Goal: Check status: Check status

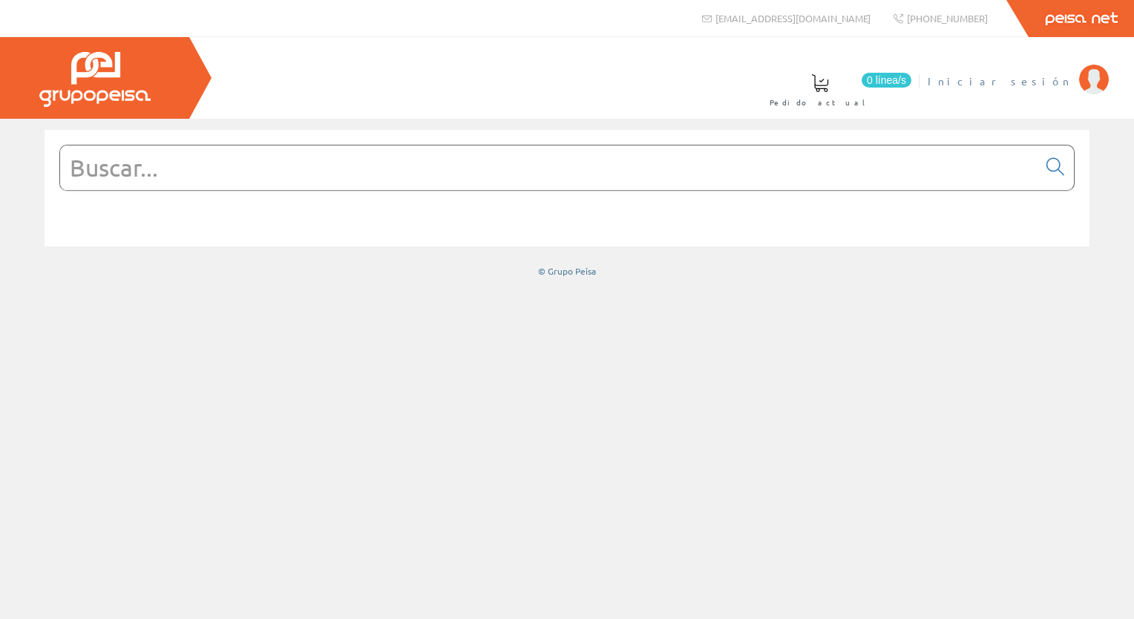
click at [1051, 82] on span "Iniciar sesión" at bounding box center [999, 80] width 144 height 15
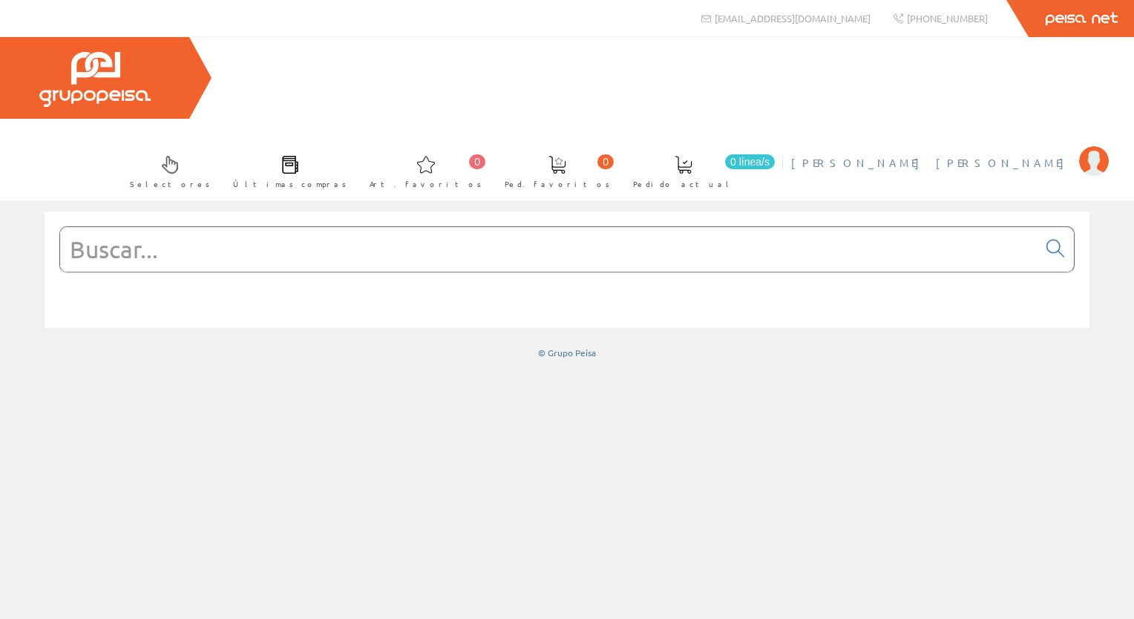
click at [982, 155] on span "[PERSON_NAME] [PERSON_NAME]" at bounding box center [931, 162] width 280 height 15
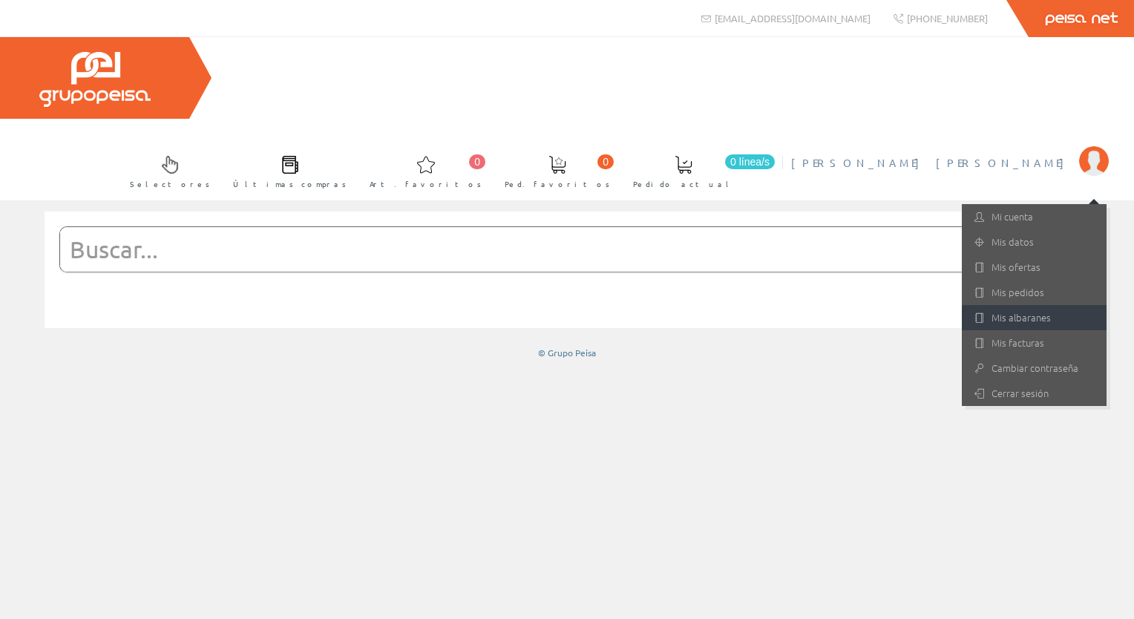
click at [993, 305] on link "Mis albaranes" at bounding box center [1034, 317] width 145 height 25
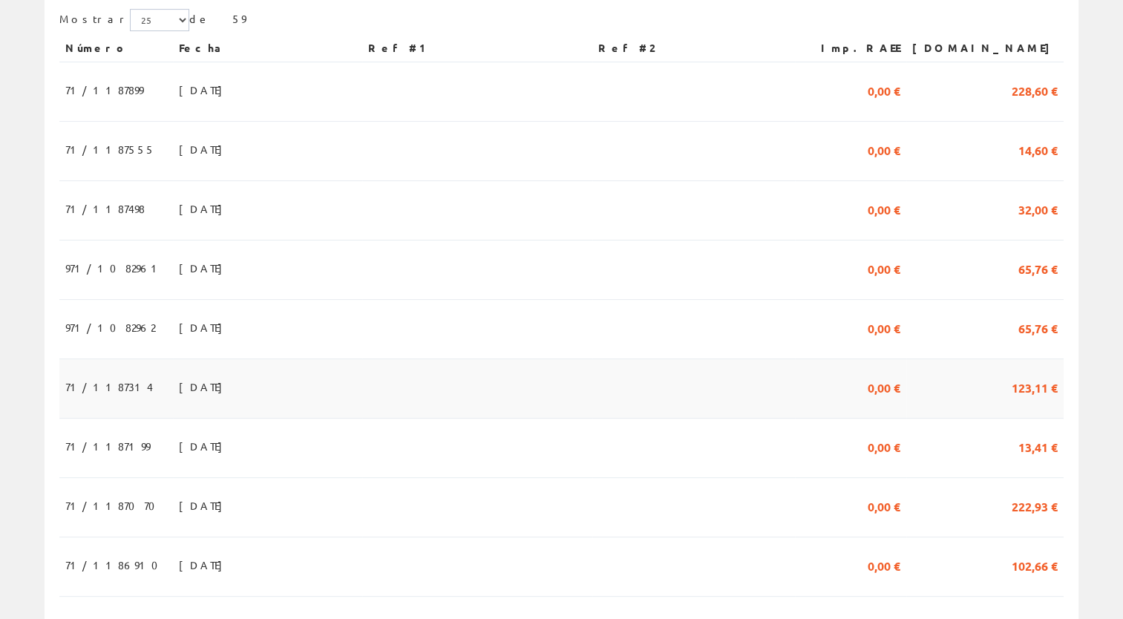
scroll to position [371, 0]
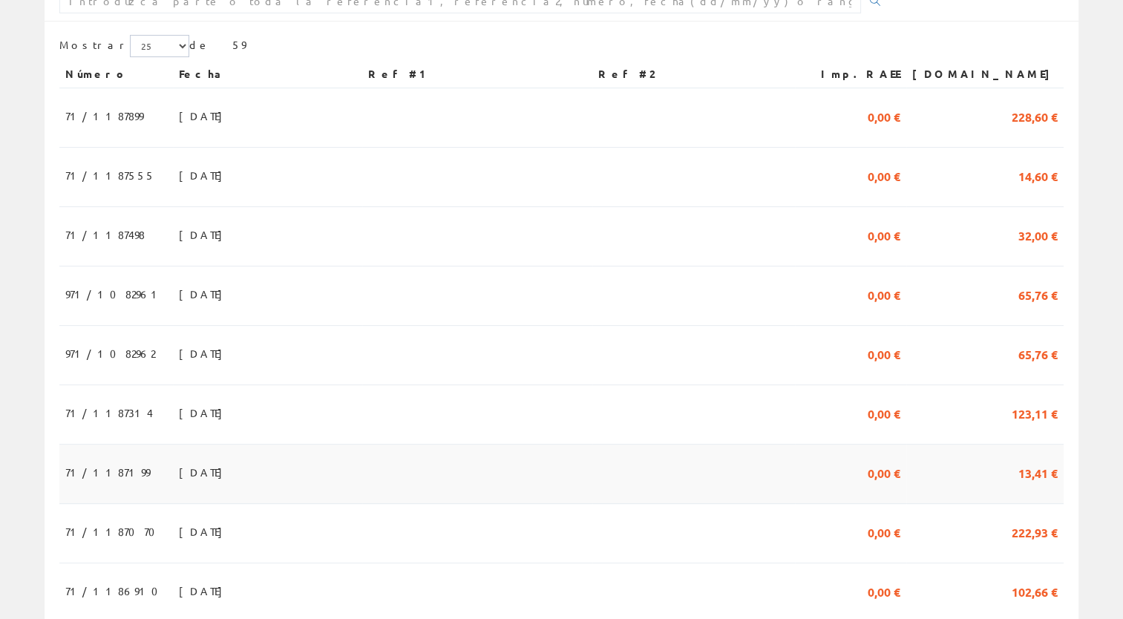
click at [355, 444] on td "20/08/2025" at bounding box center [267, 473] width 189 height 59
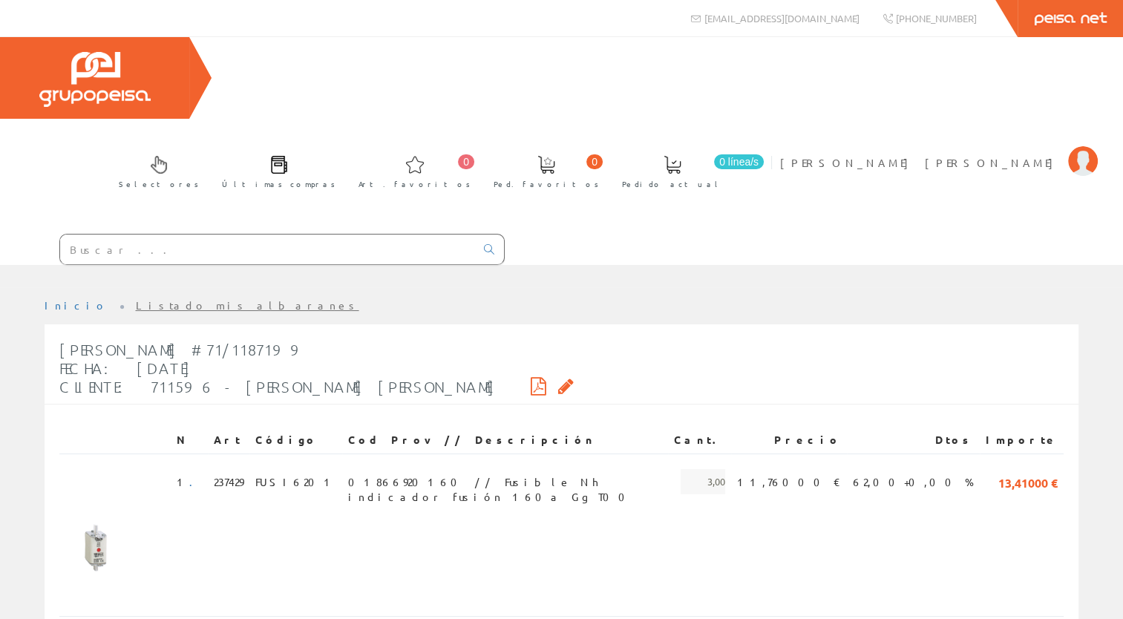
scroll to position [36, 0]
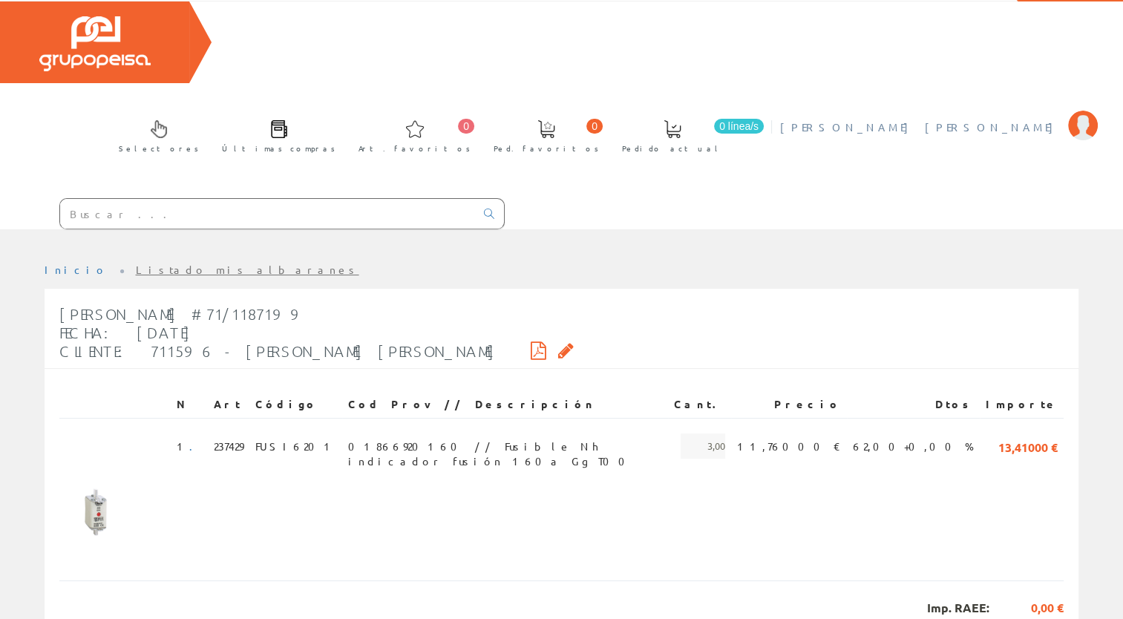
click at [988, 119] on span "[PERSON_NAME] [PERSON_NAME]" at bounding box center [920, 126] width 280 height 15
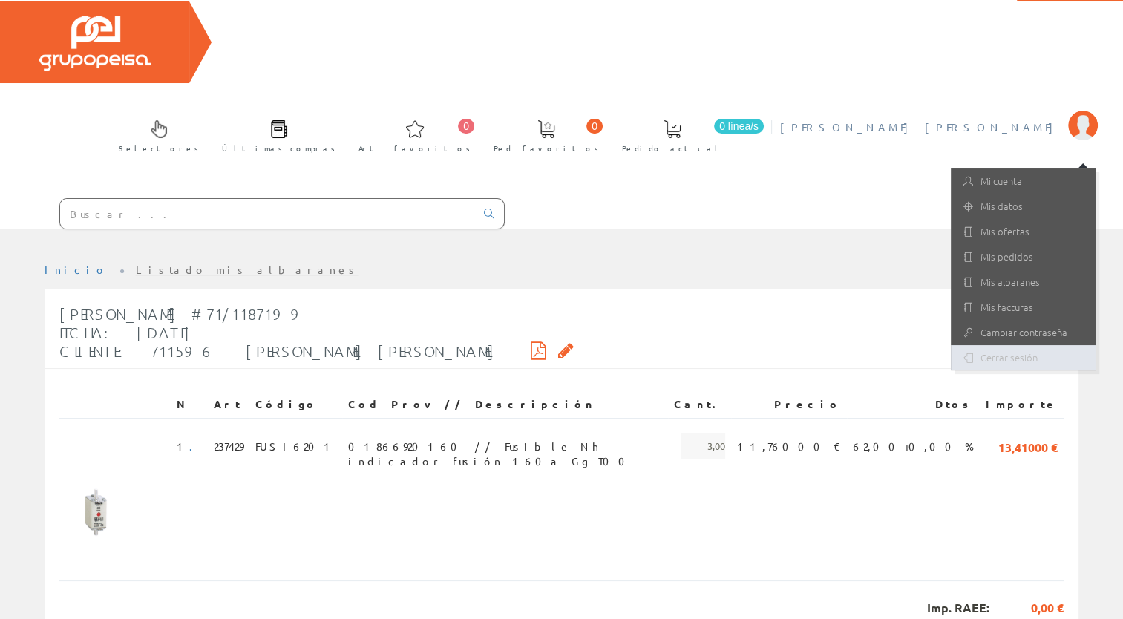
drag, startPoint x: 976, startPoint y: 279, endPoint x: 739, endPoint y: 283, distance: 237.5
click at [976, 345] on link "Cerrar sesión" at bounding box center [1022, 357] width 145 height 25
